Goal: Task Accomplishment & Management: Manage account settings

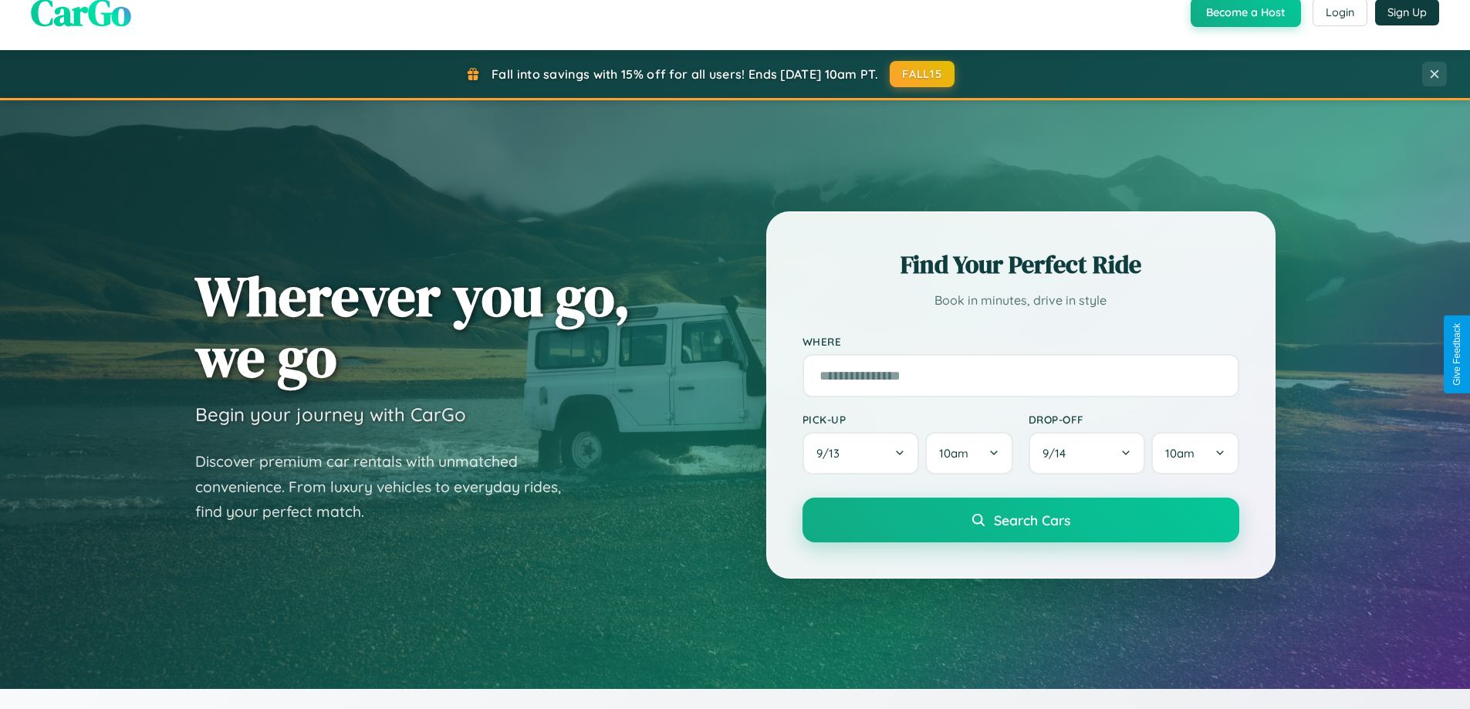
scroll to position [1062, 0]
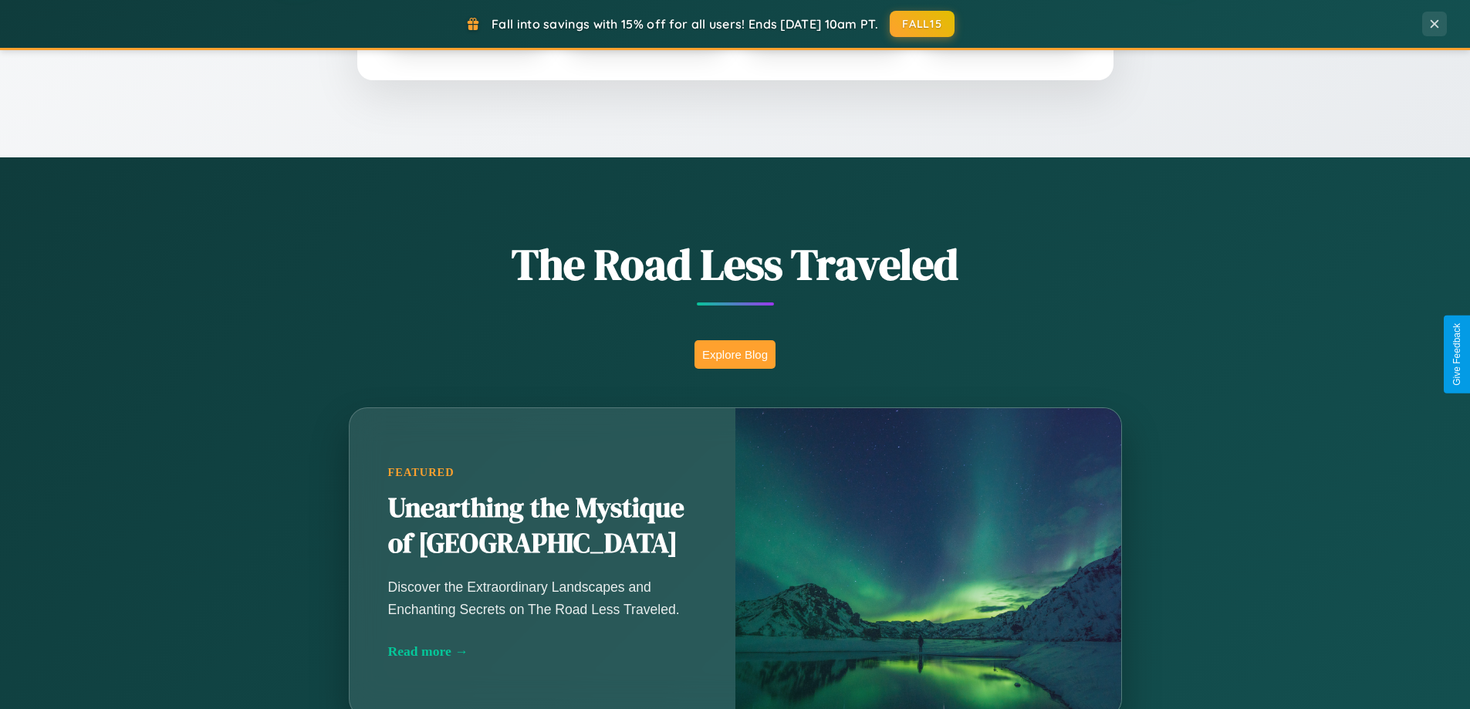
click at [735, 354] on button "Explore Blog" at bounding box center [734, 354] width 81 height 29
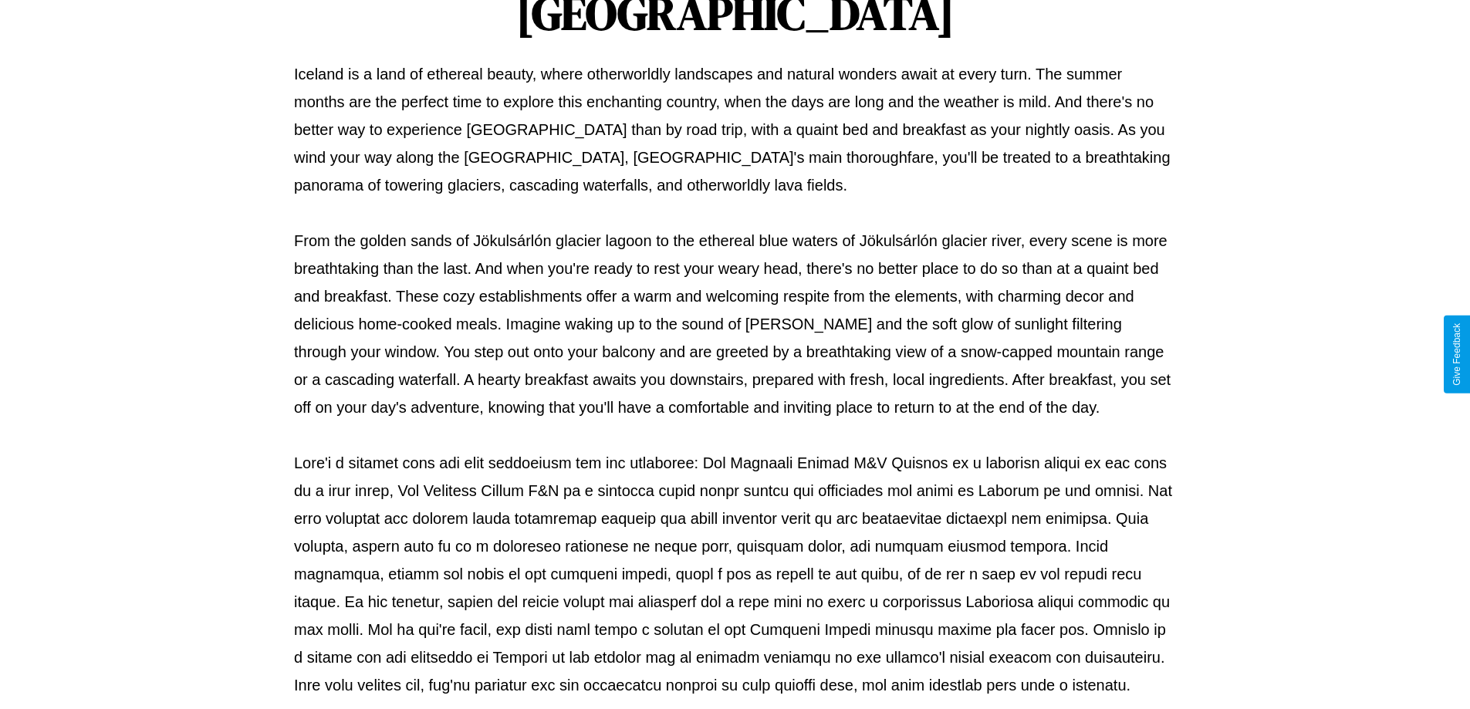
scroll to position [499, 0]
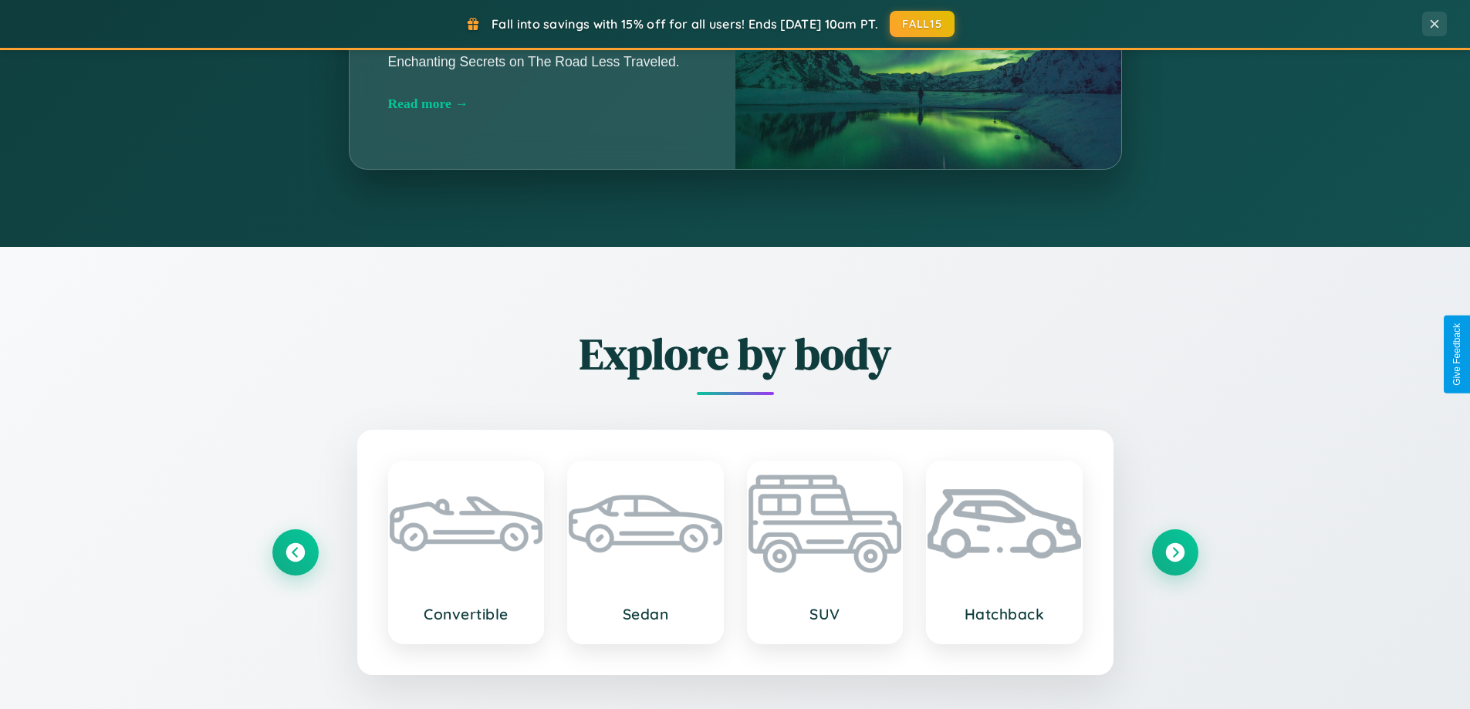
scroll to position [333, 0]
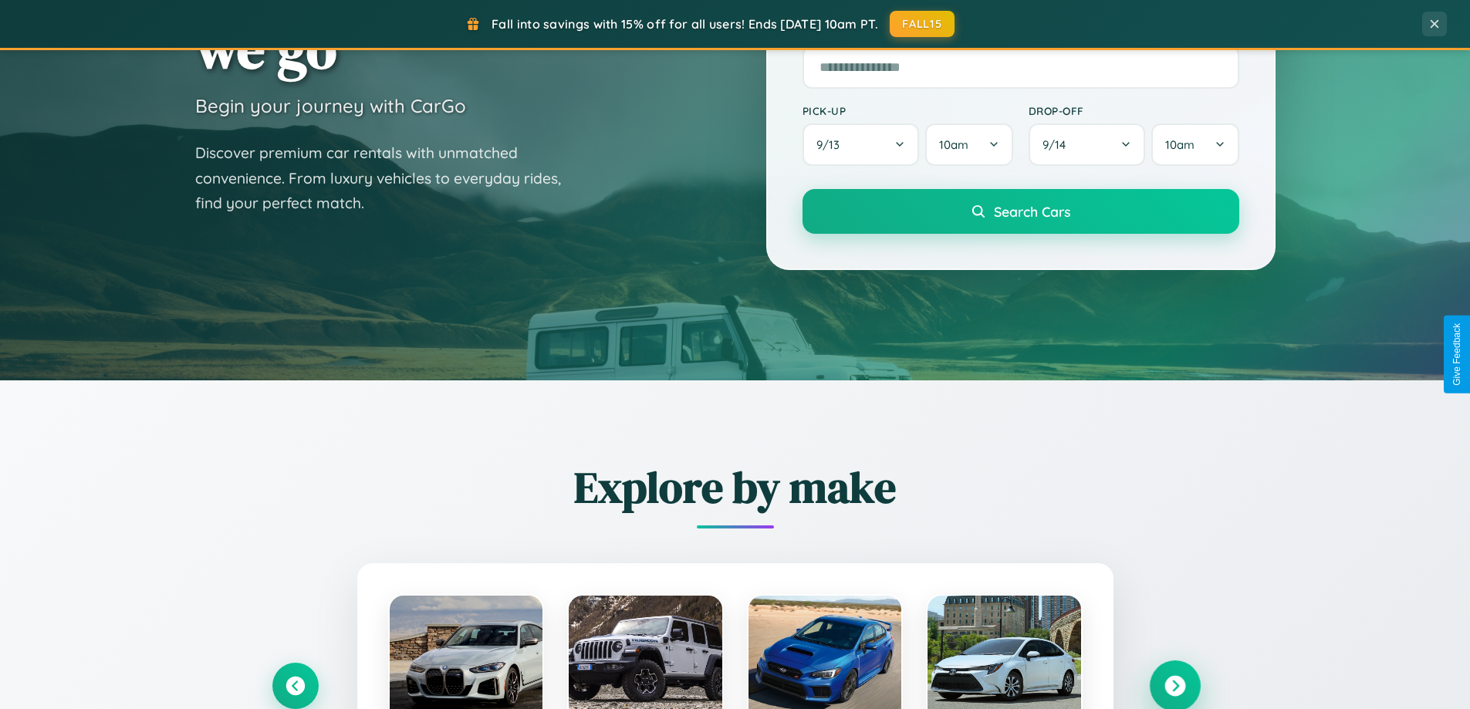
click at [1174, 686] on icon at bounding box center [1174, 686] width 21 height 21
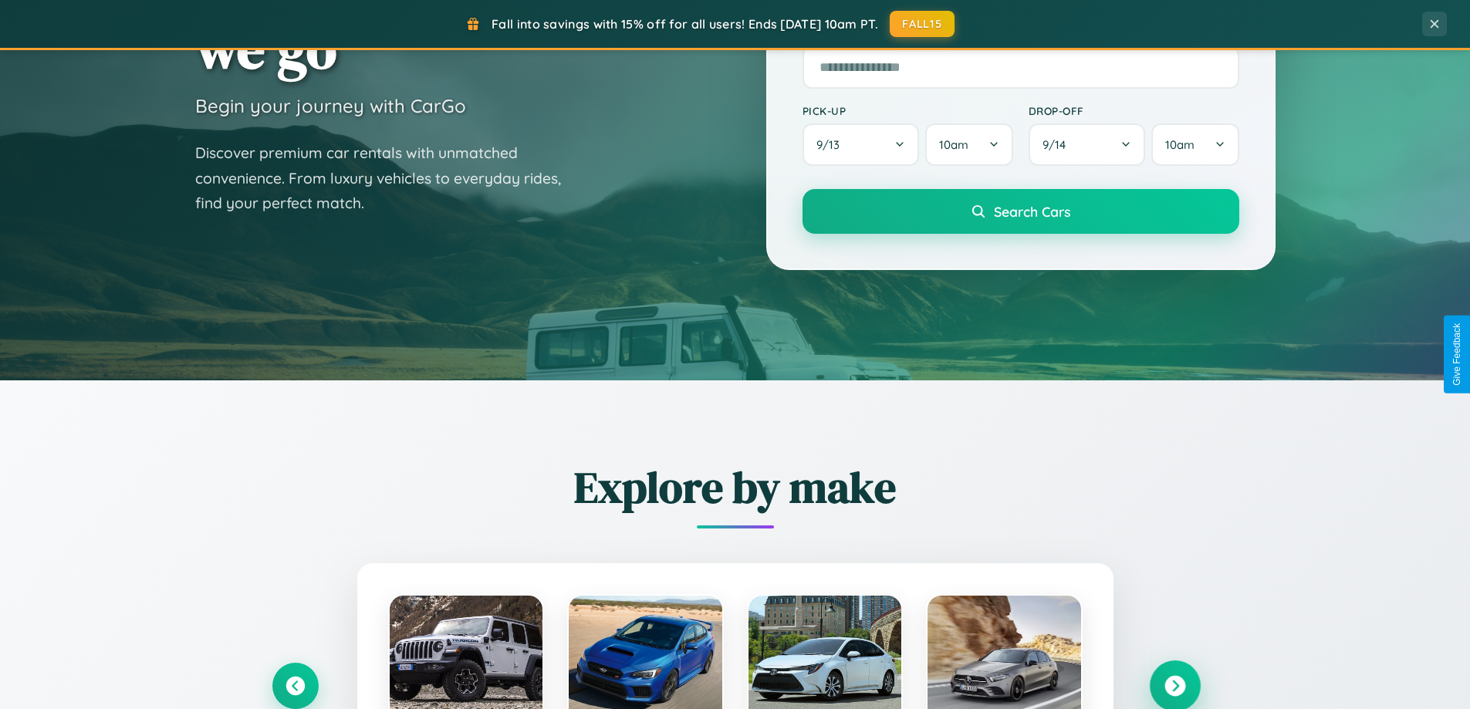
click at [1174, 684] on icon at bounding box center [1174, 686] width 21 height 21
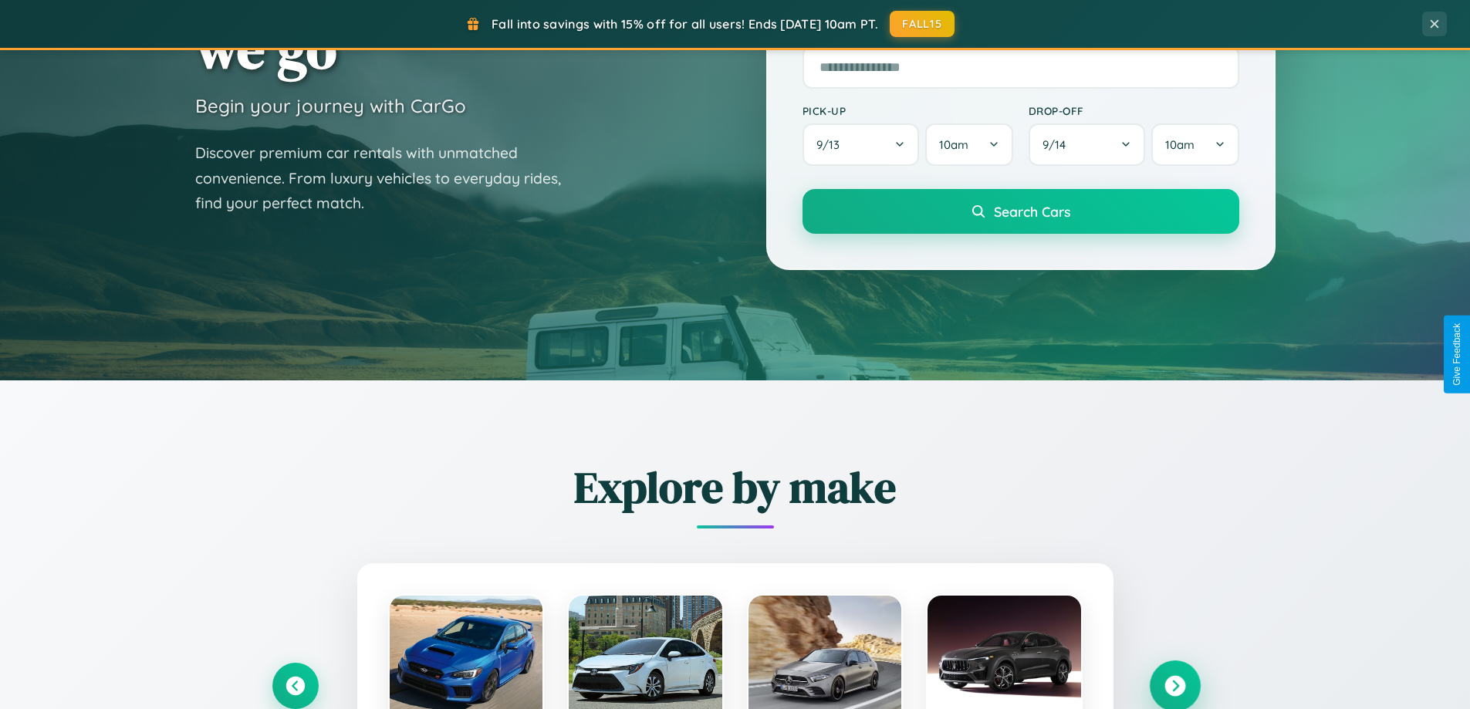
click at [1174, 684] on icon at bounding box center [1174, 686] width 21 height 21
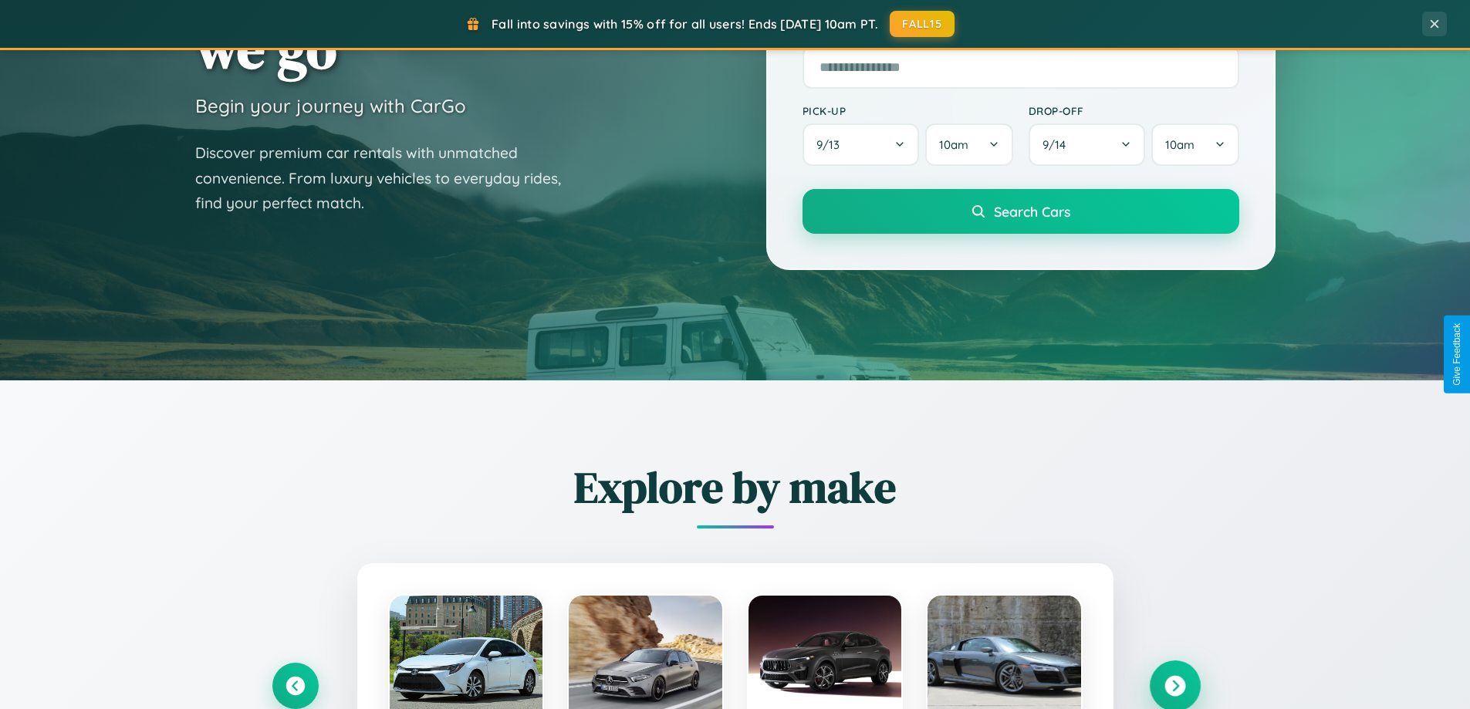
click at [1174, 684] on icon at bounding box center [1174, 686] width 21 height 21
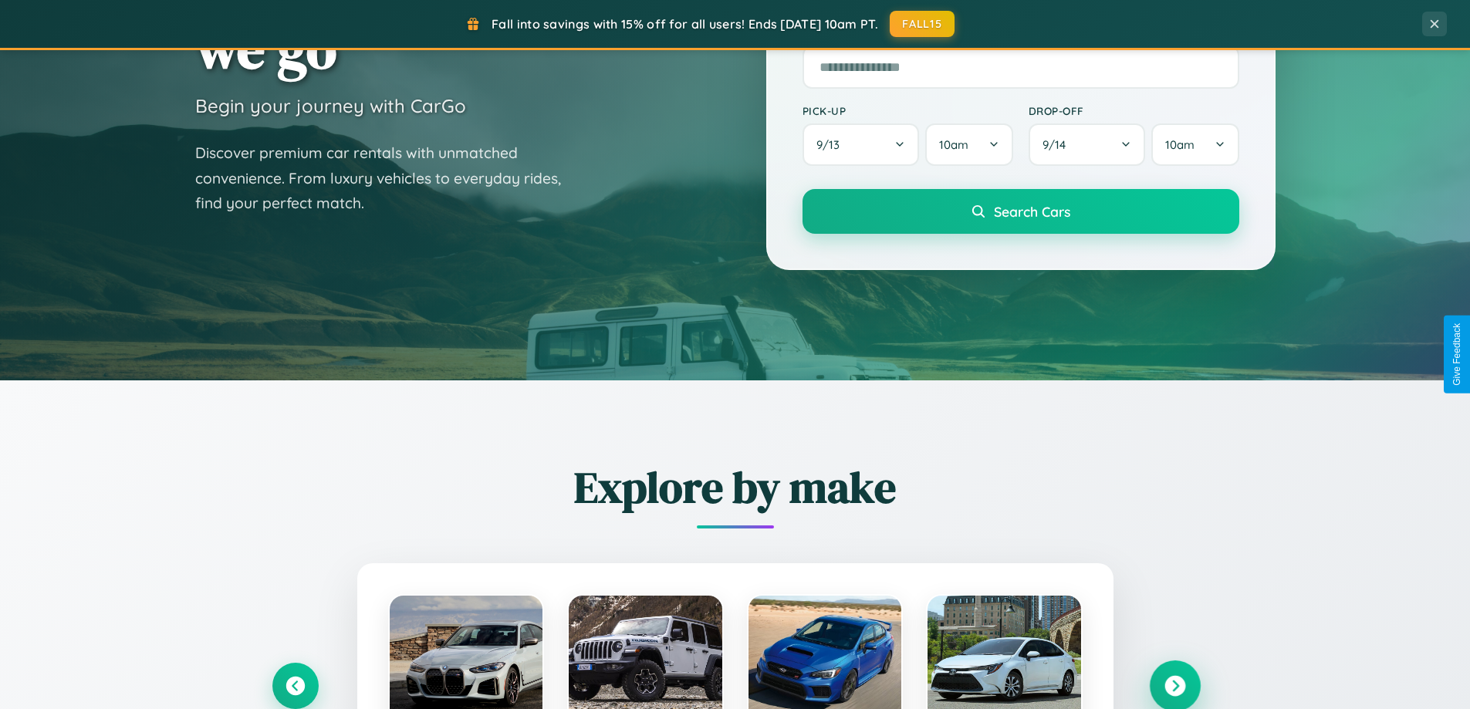
click at [1174, 684] on icon at bounding box center [1174, 686] width 21 height 21
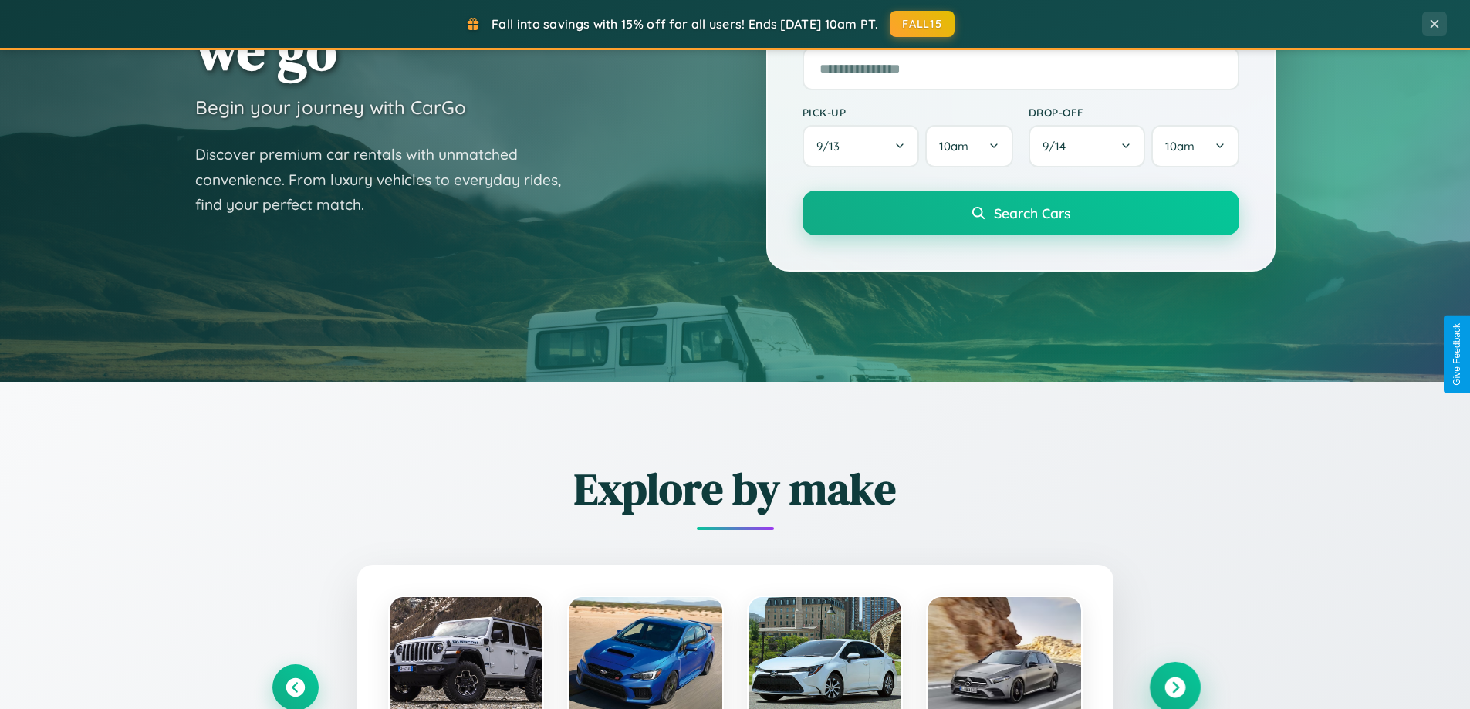
scroll to position [0, 0]
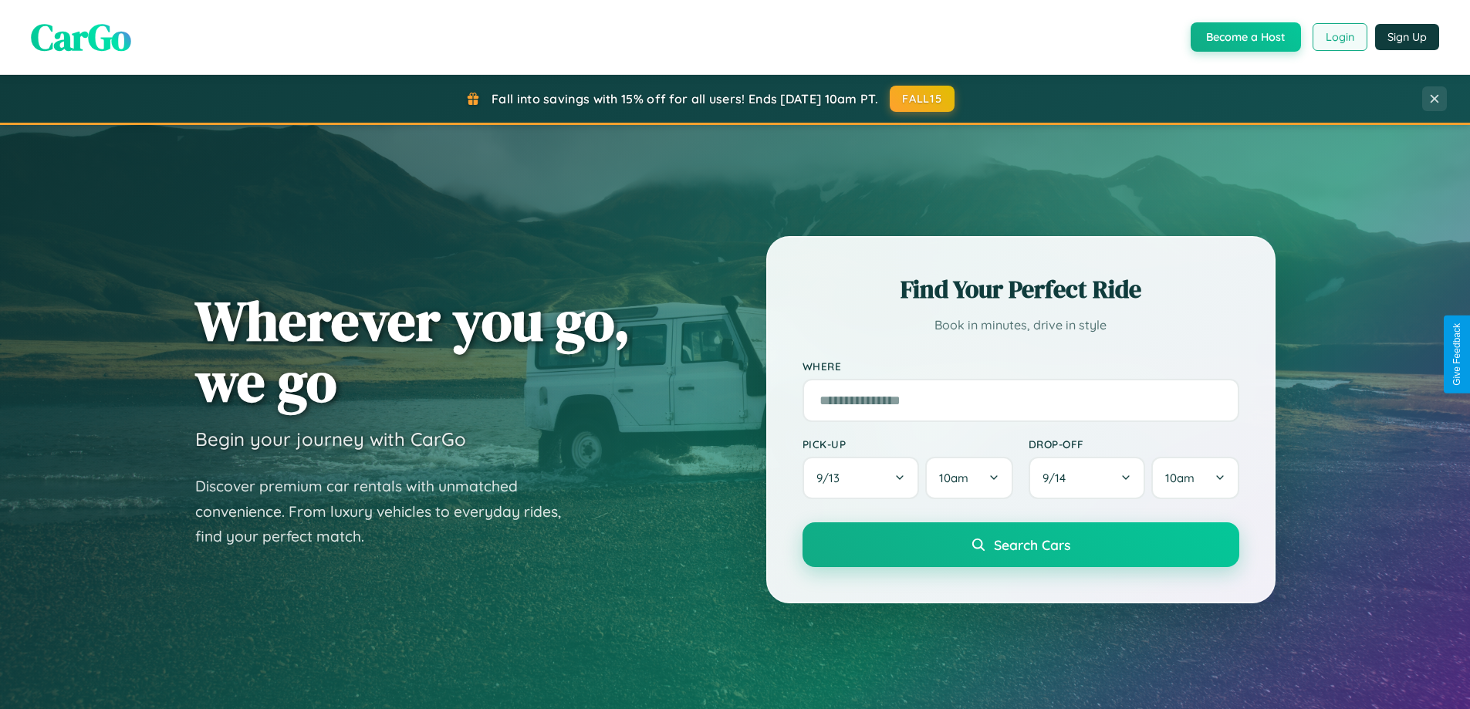
click at [1339, 37] on button "Login" at bounding box center [1340, 37] width 55 height 28
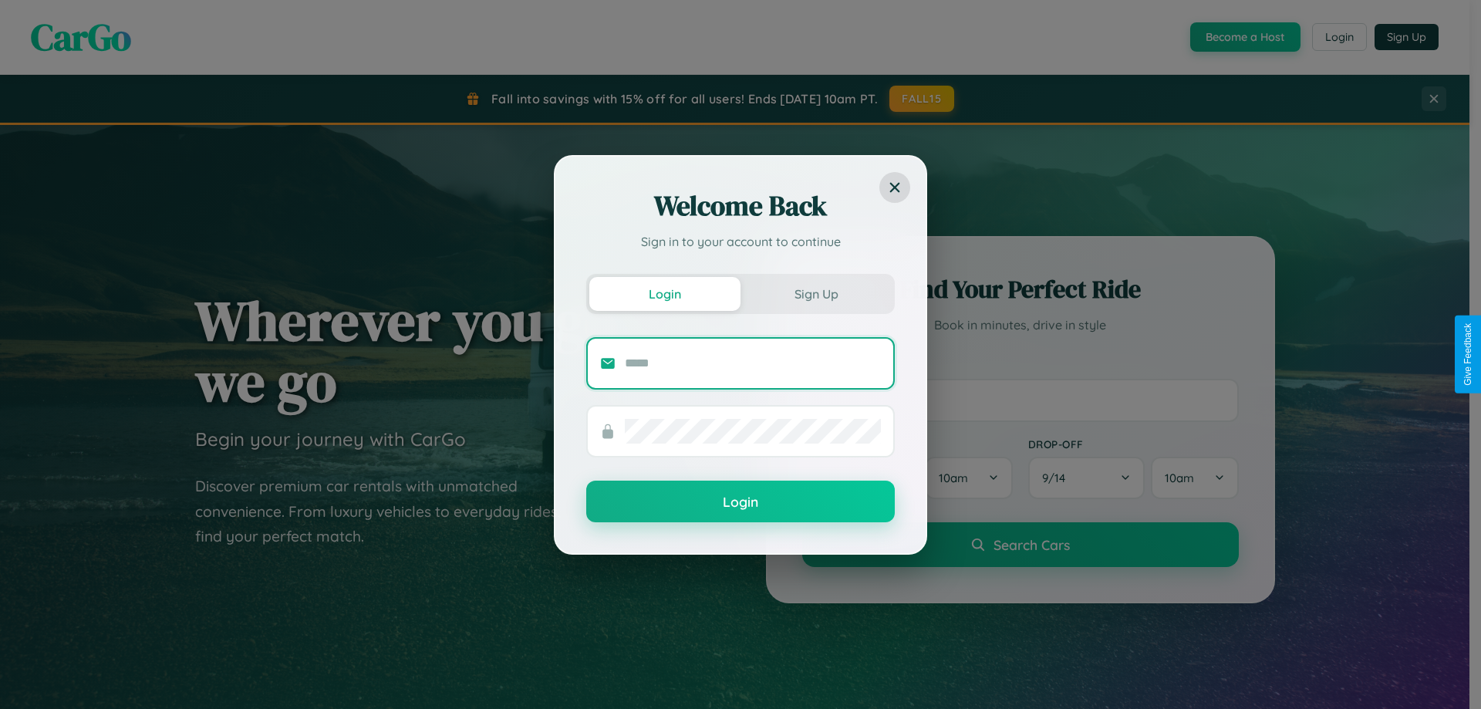
click at [753, 363] on input "text" at bounding box center [753, 363] width 256 height 25
type input "**********"
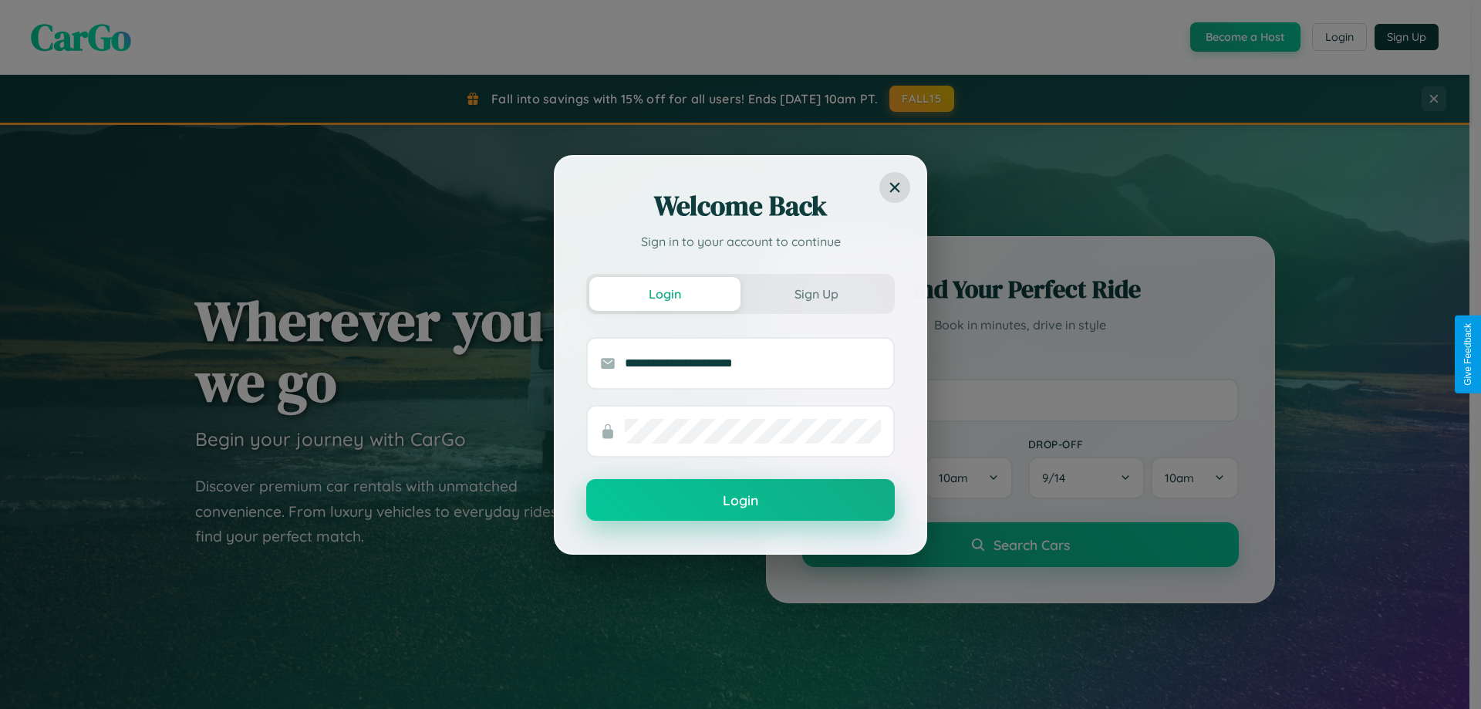
click at [741, 501] on button "Login" at bounding box center [740, 500] width 309 height 42
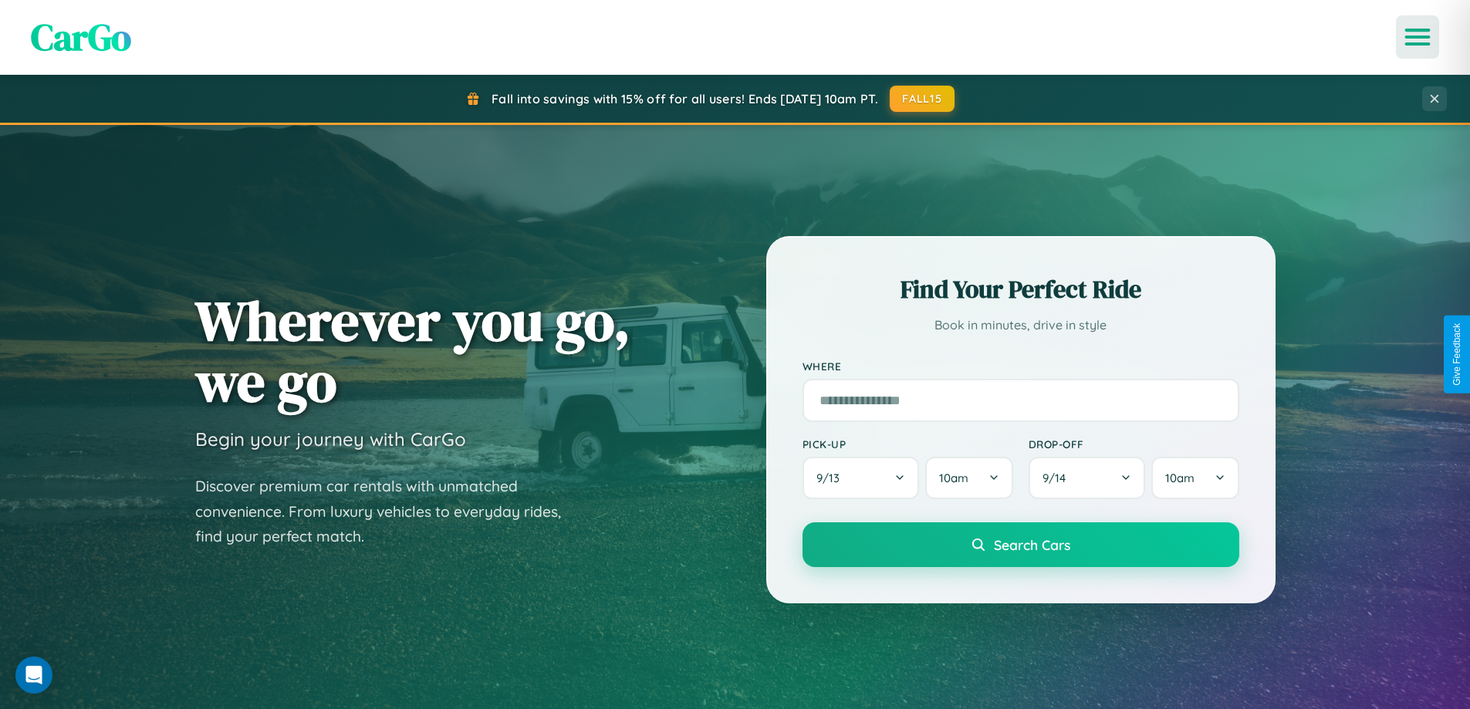
click at [1417, 37] on icon "Open menu" at bounding box center [1418, 37] width 22 height 14
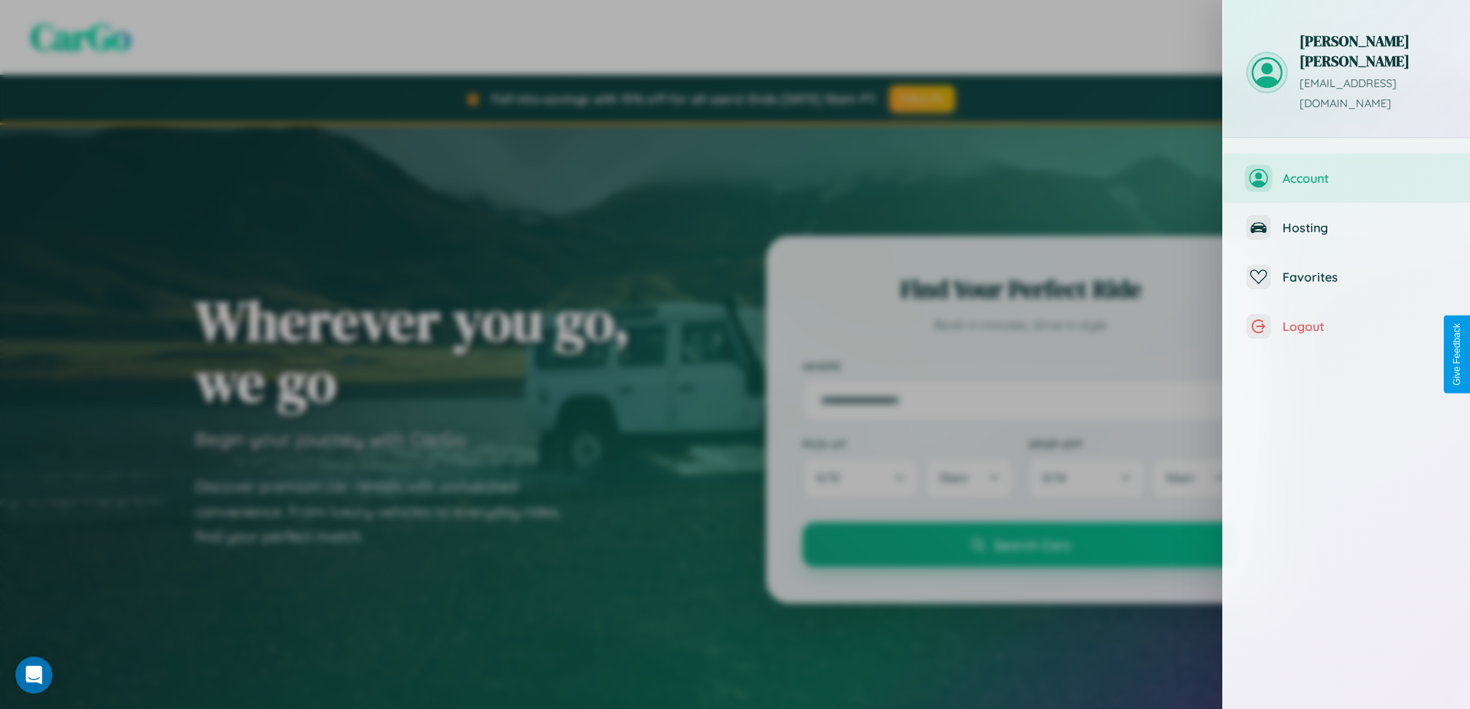
click at [1346, 171] on span "Account" at bounding box center [1364, 178] width 164 height 15
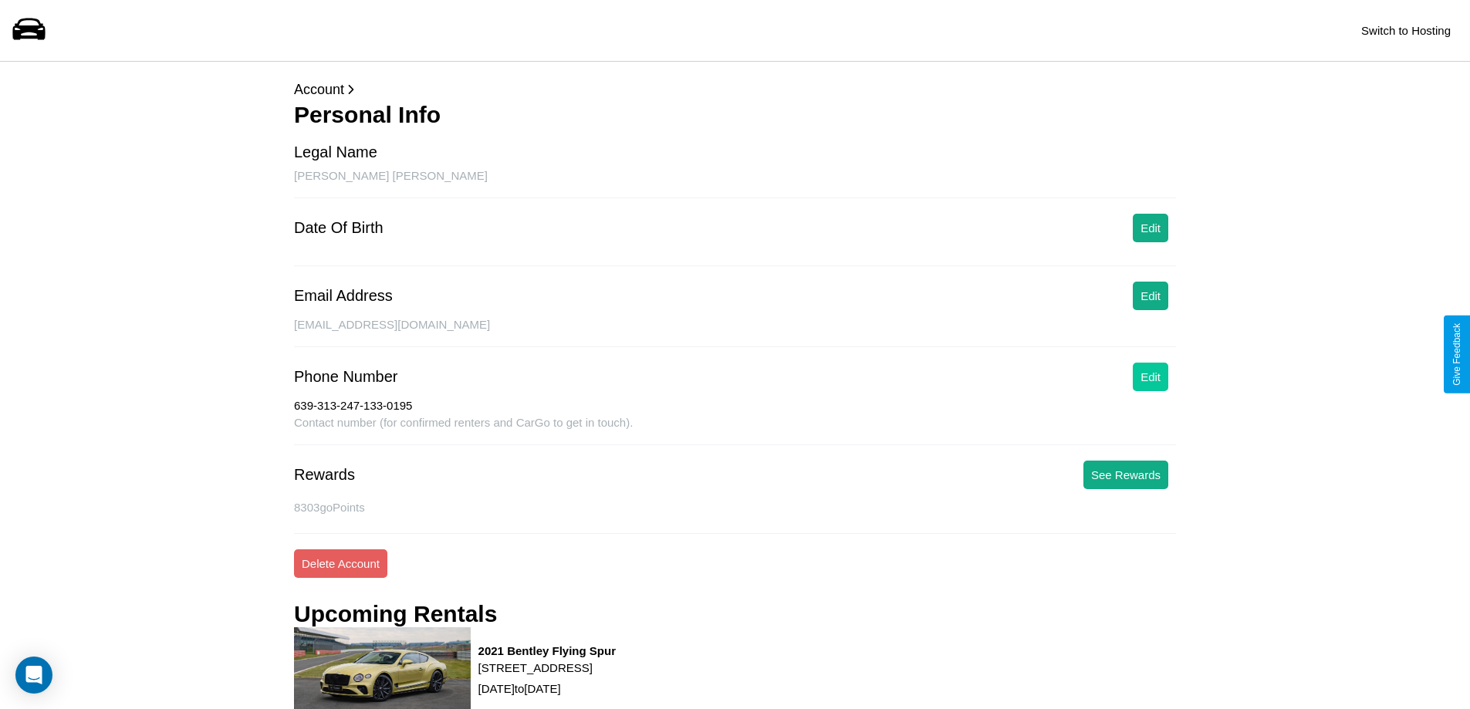
click at [1150, 377] on button "Edit" at bounding box center [1150, 377] width 35 height 29
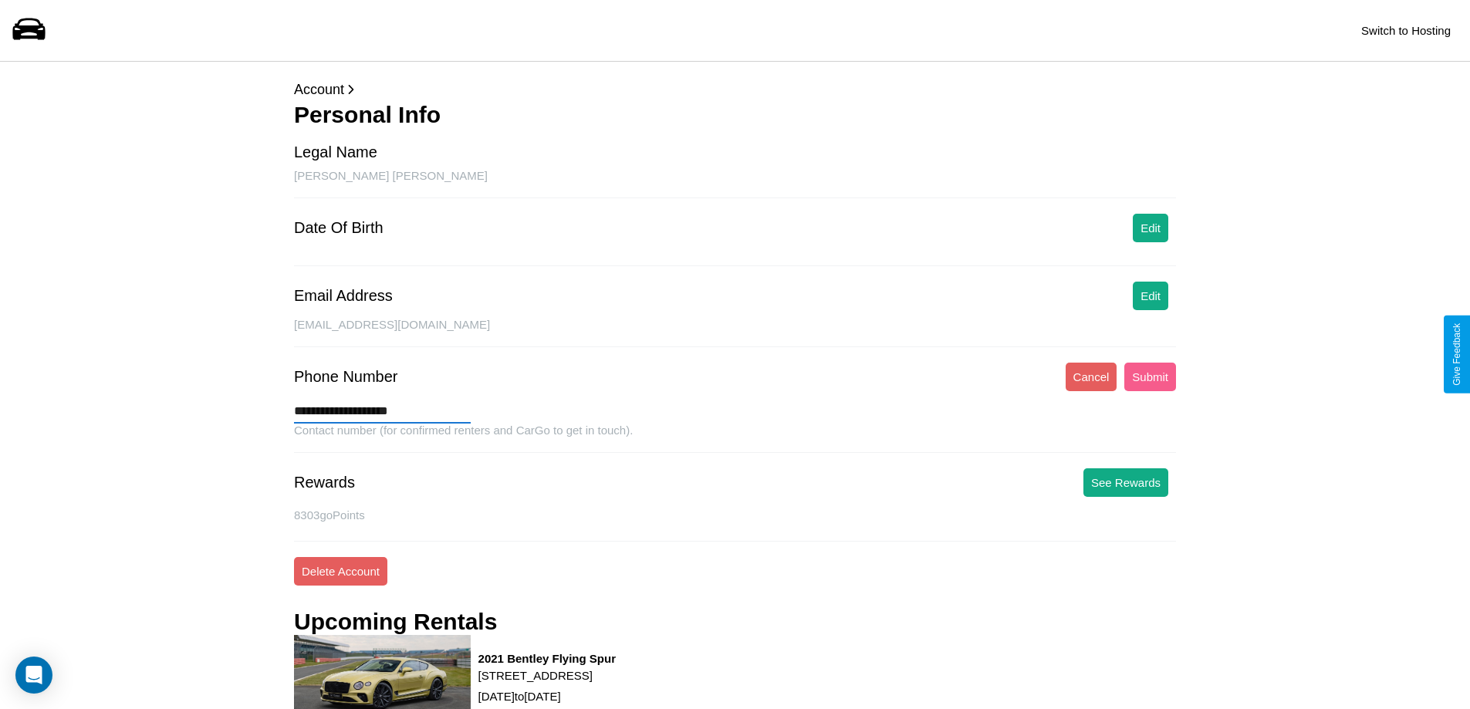
click at [382, 411] on input "**********" at bounding box center [382, 411] width 177 height 25
type input "**********"
